Goal: Use online tool/utility: Utilize a website feature to perform a specific function

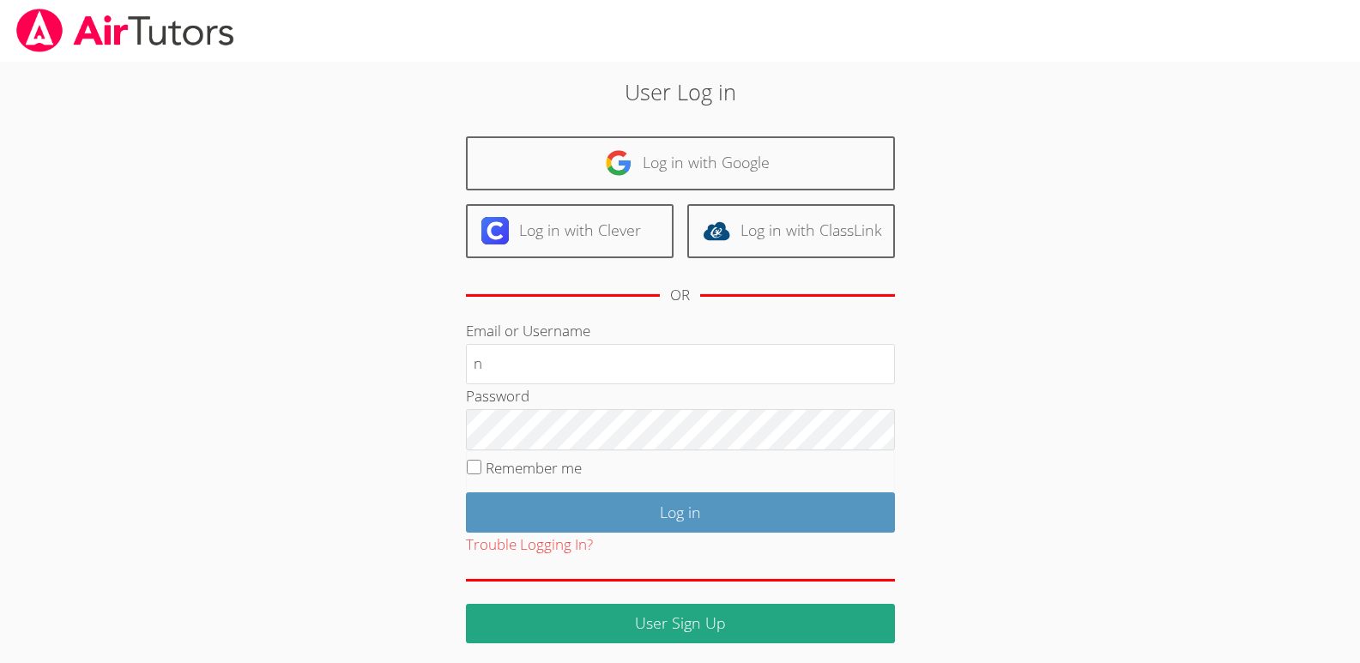
type input "[EMAIL_ADDRESS][DOMAIN_NAME]"
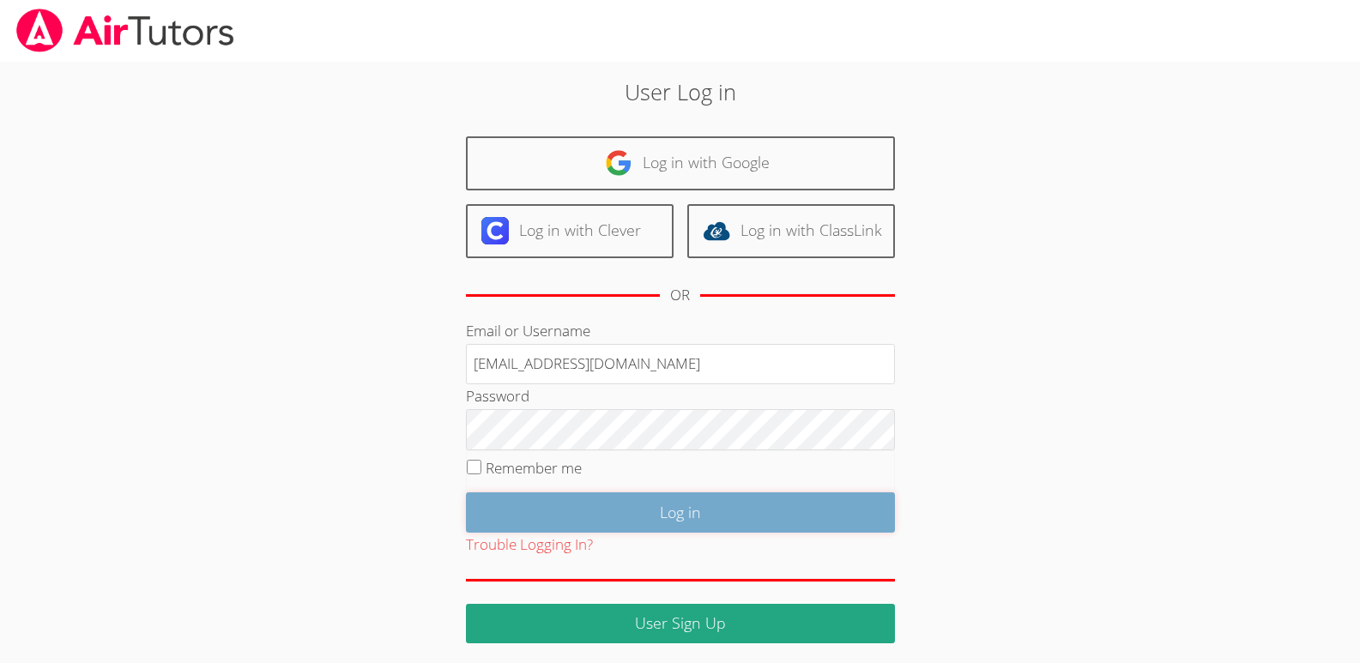
click at [685, 510] on input "Log in" at bounding box center [680, 512] width 429 height 40
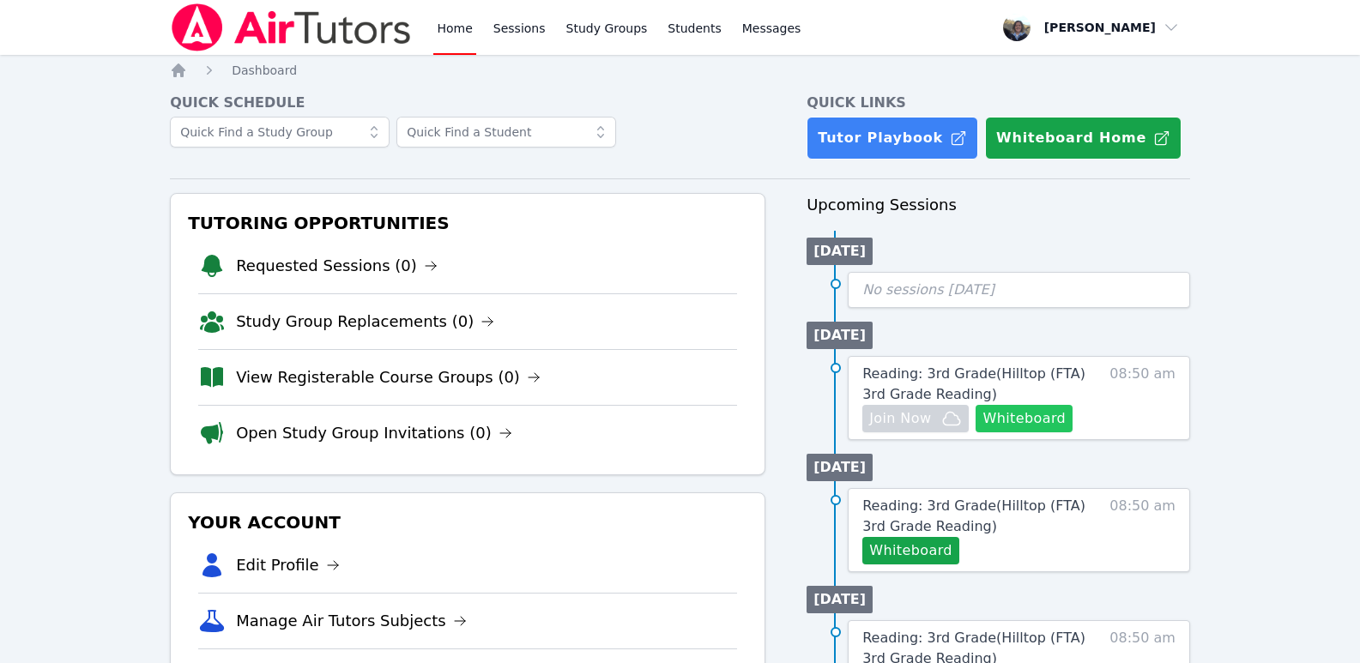
click at [1029, 418] on button "Whiteboard" at bounding box center [1023, 418] width 97 height 27
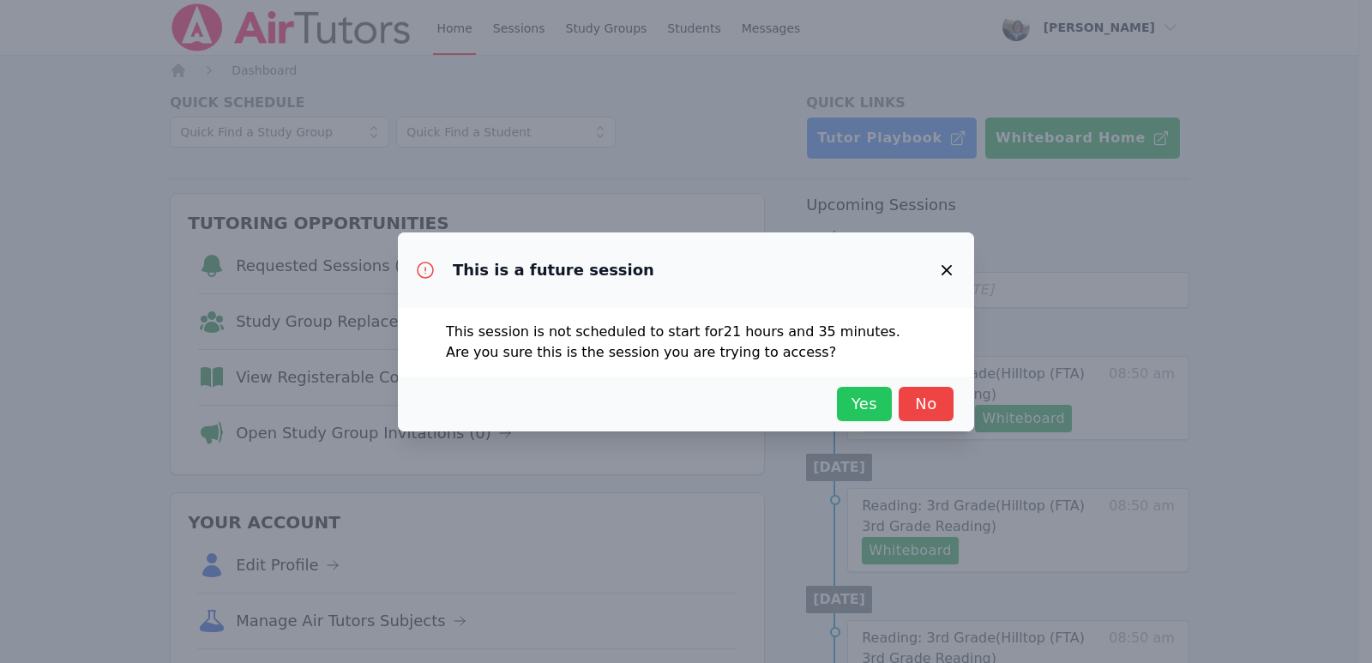
click at [859, 403] on span "Yes" at bounding box center [865, 404] width 38 height 24
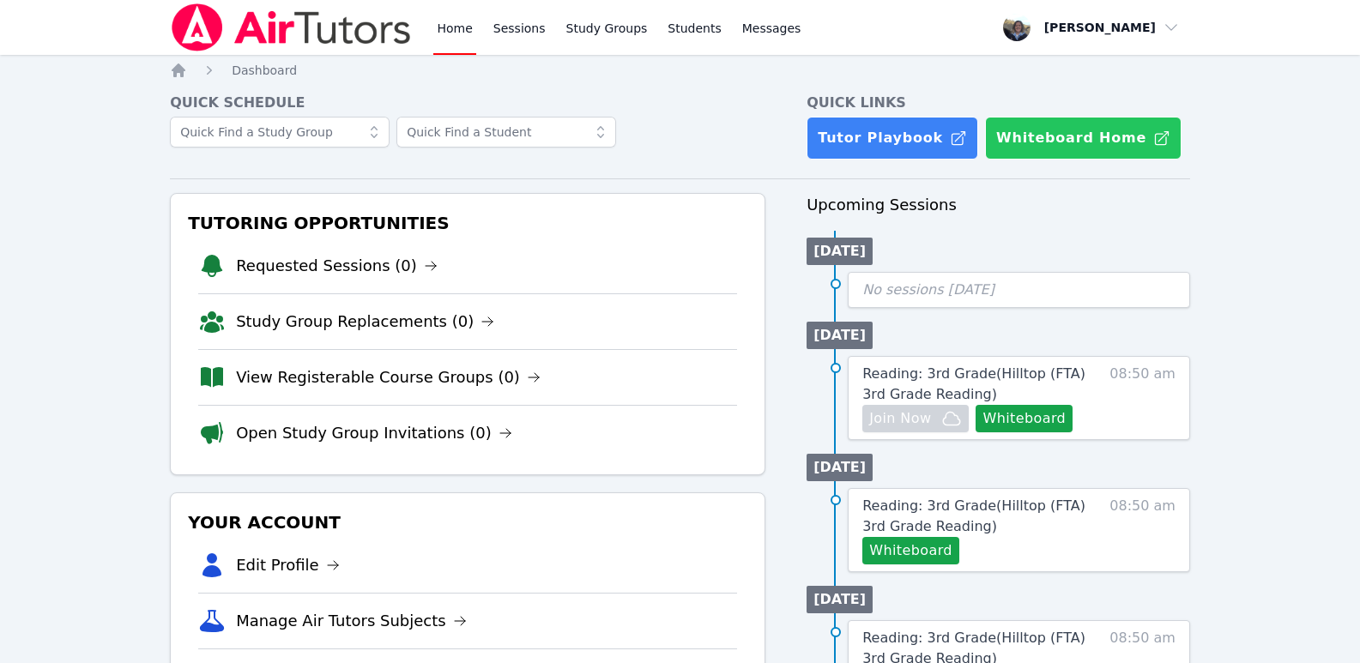
click at [1048, 138] on button "Whiteboard Home" at bounding box center [1083, 138] width 196 height 43
click at [1037, 142] on button "Whiteboard Home" at bounding box center [1083, 138] width 196 height 43
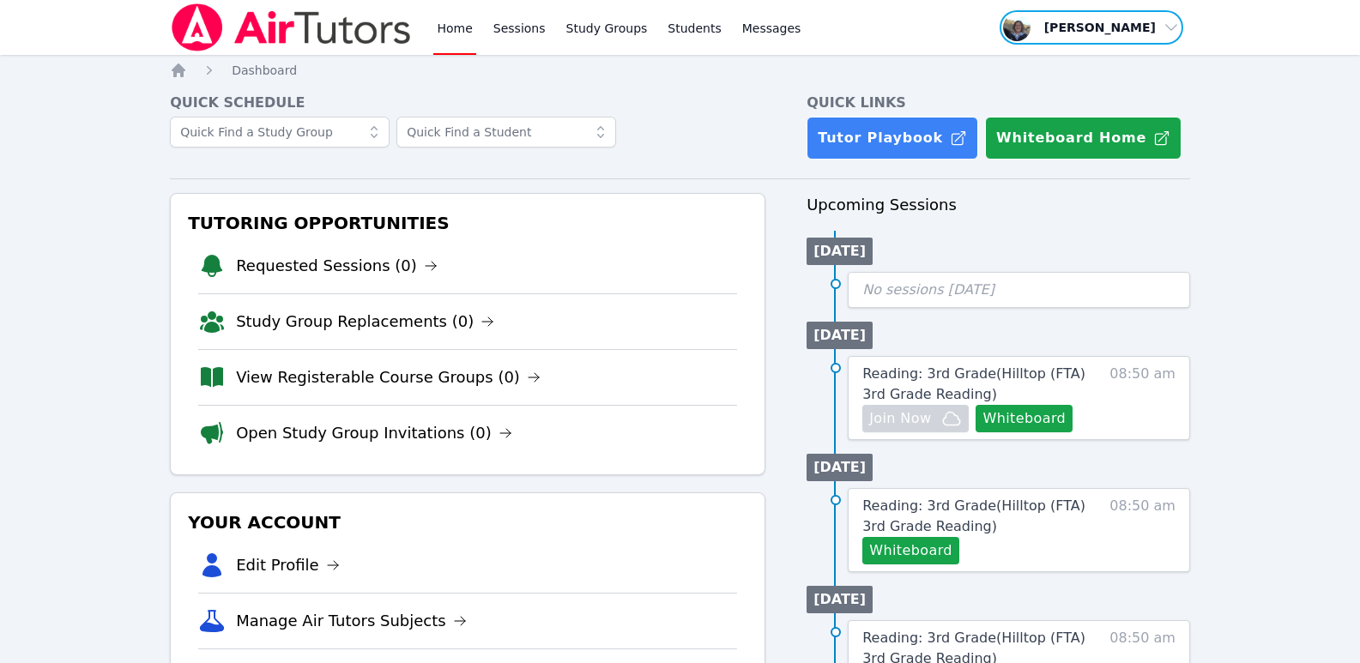
click at [1168, 28] on span "button" at bounding box center [1091, 28] width 187 height 38
click at [1046, 97] on button "Logout" at bounding box center [1097, 97] width 165 height 31
